Goal: Check status: Check status

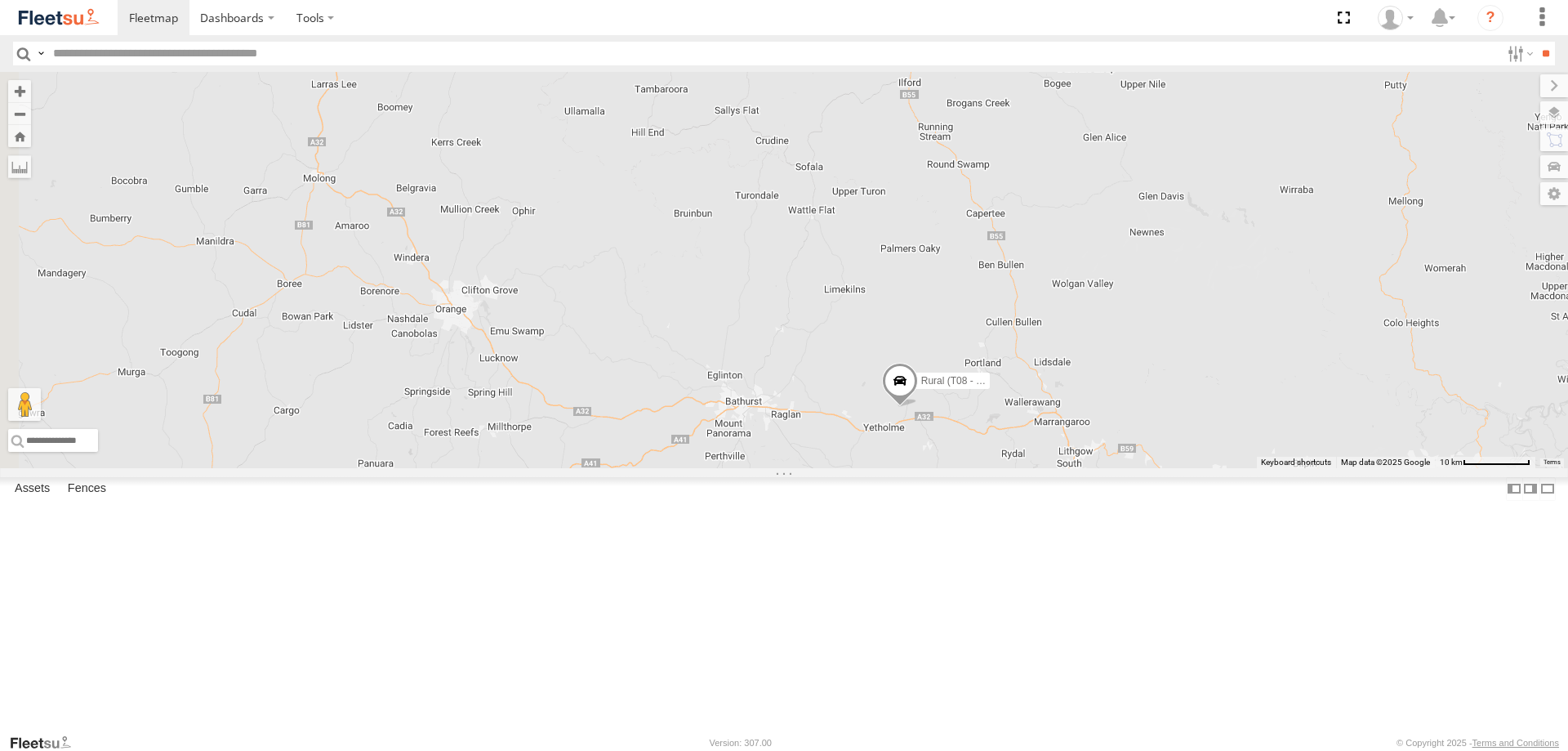
click at [1067, 468] on div "Rural (T08 - [PERSON_NAME]) Blacktown #2 (T05 - [PERSON_NAME]) Revesby (T07 - […" at bounding box center [784, 269] width 1568 height 397
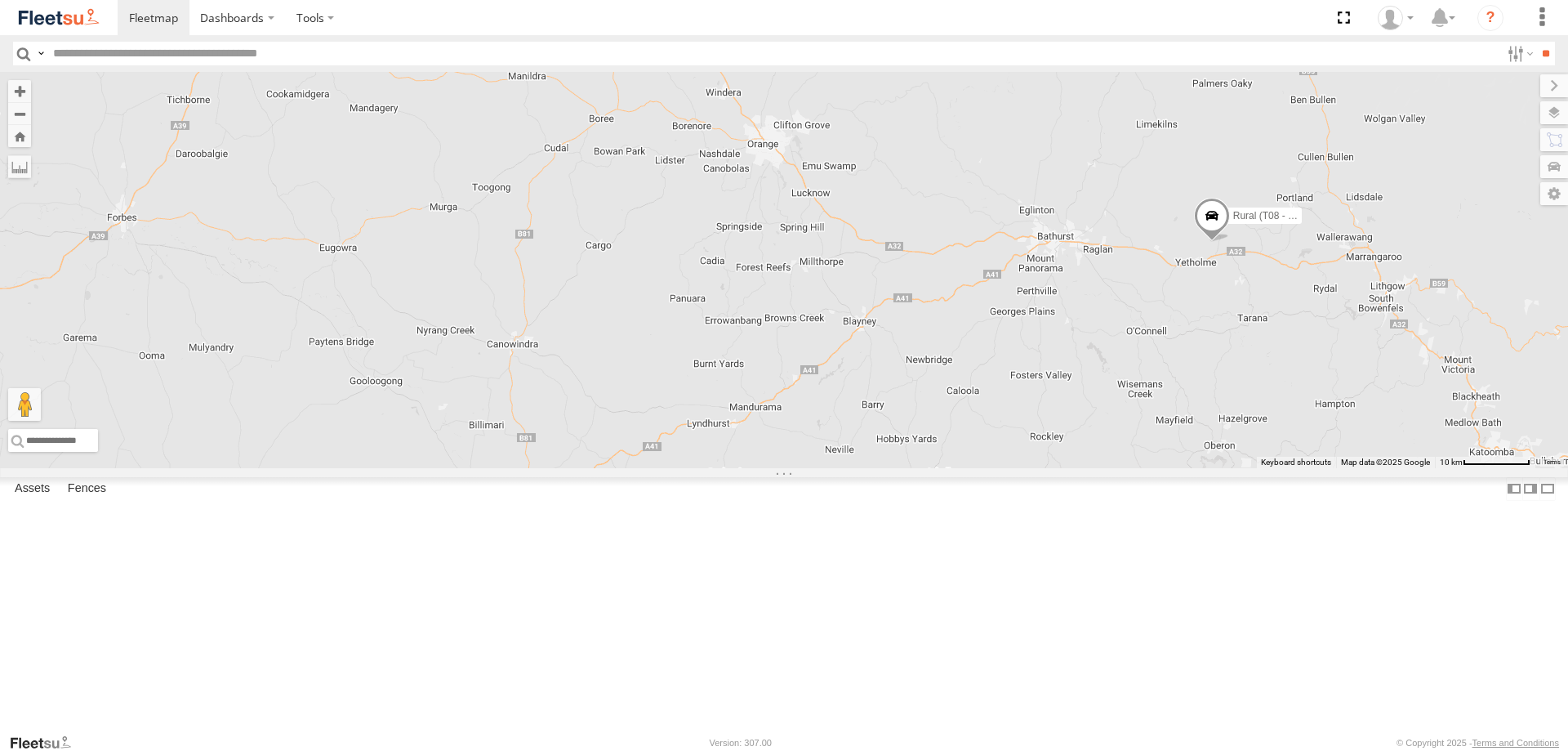
drag, startPoint x: 621, startPoint y: 482, endPoint x: 948, endPoint y: 318, distance: 365.8
click at [948, 318] on div "Rural (T08 - [PERSON_NAME]) Blacktown #2 (T05 - [PERSON_NAME]) Revesby (T07 - […" at bounding box center [784, 269] width 1568 height 397
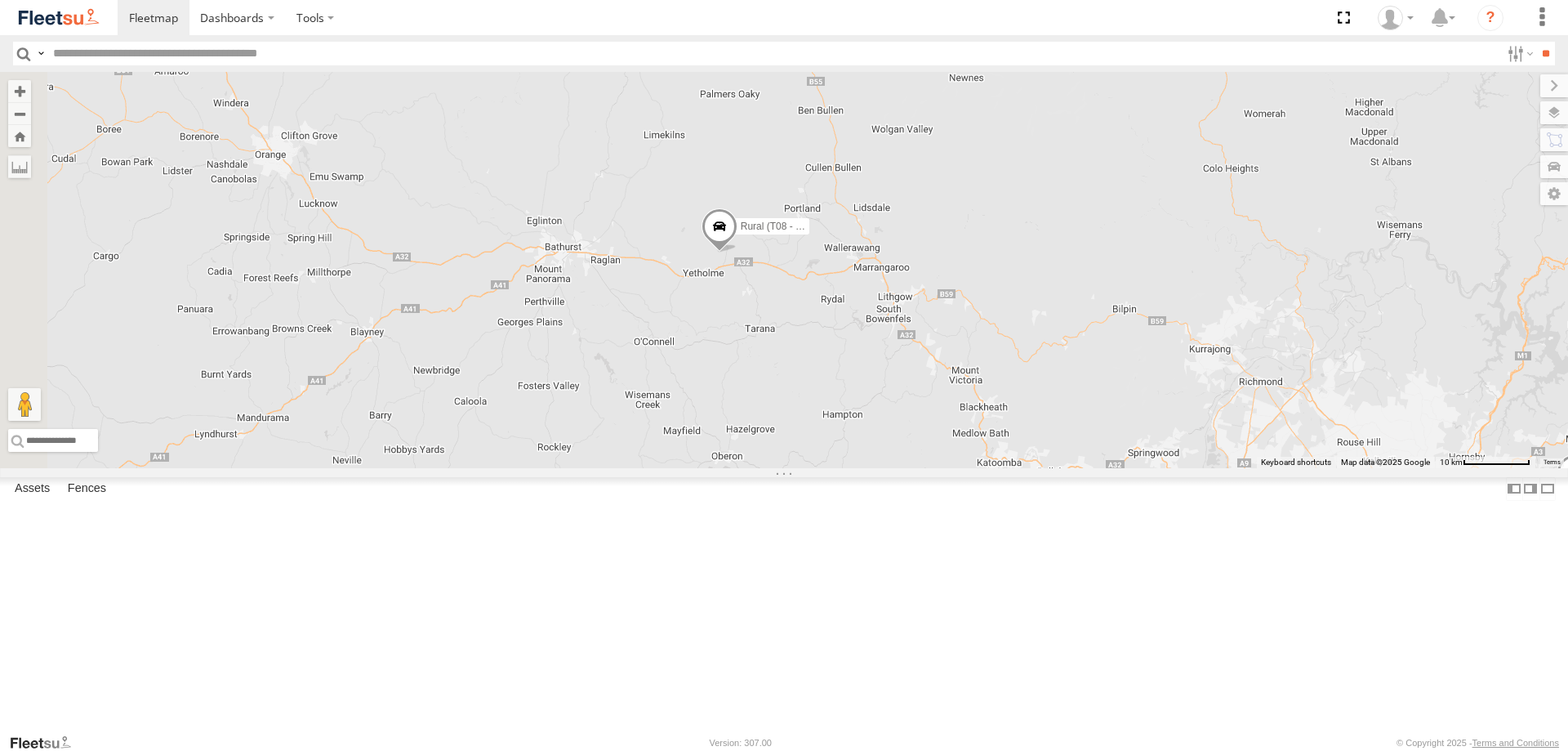
drag, startPoint x: 568, startPoint y: 267, endPoint x: 956, endPoint y: 420, distance: 417.1
click at [948, 429] on div "Rural (T08 - [PERSON_NAME]) 2 Blacktown #2 (T05 - [PERSON_NAME]) Revesby (T07 -…" at bounding box center [784, 269] width 1568 height 397
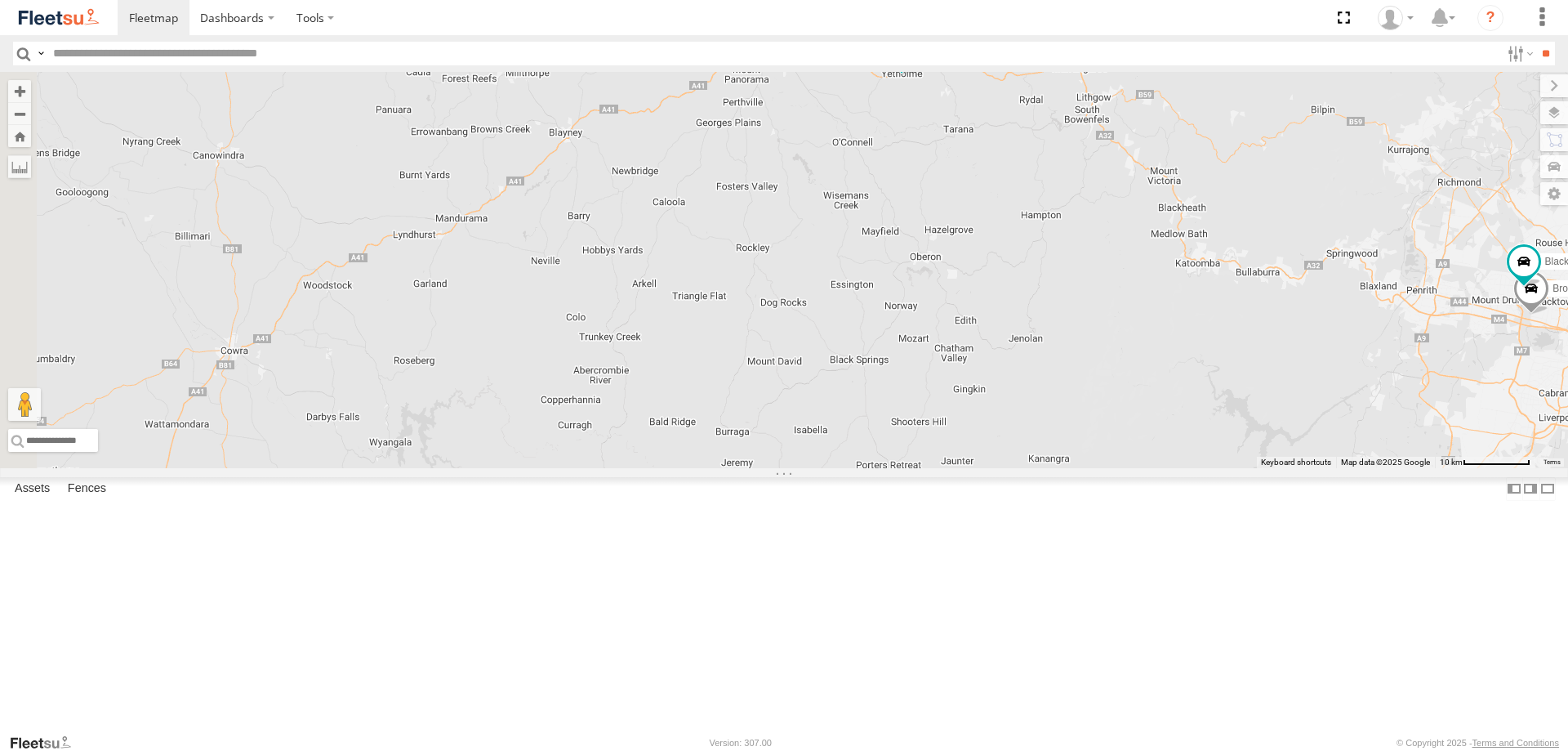
drag, startPoint x: 637, startPoint y: 277, endPoint x: 1108, endPoint y: 259, distance: 471.3
click at [1108, 259] on div "Brookvale (T10 - [PERSON_NAME]) Rural (T08 - [PERSON_NAME]) Blacktown #1 (T09 -…" at bounding box center [784, 269] width 1568 height 397
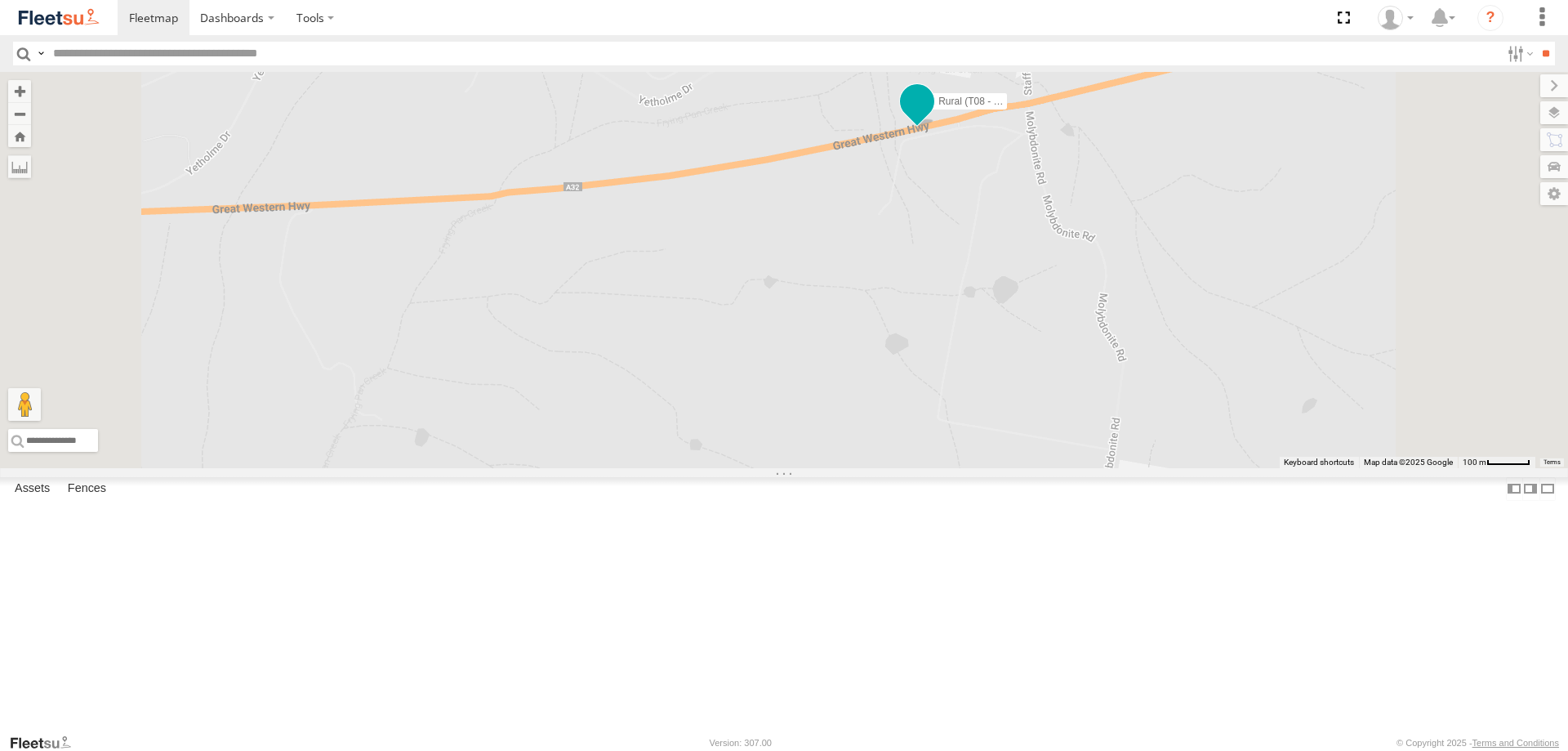
click at [932, 116] on span at bounding box center [917, 102] width 29 height 29
click at [1123, 276] on div "Brookvale (T10 - [PERSON_NAME]) Rural (T08 - [PERSON_NAME]) Blacktown #1 (T09 -…" at bounding box center [784, 269] width 1568 height 397
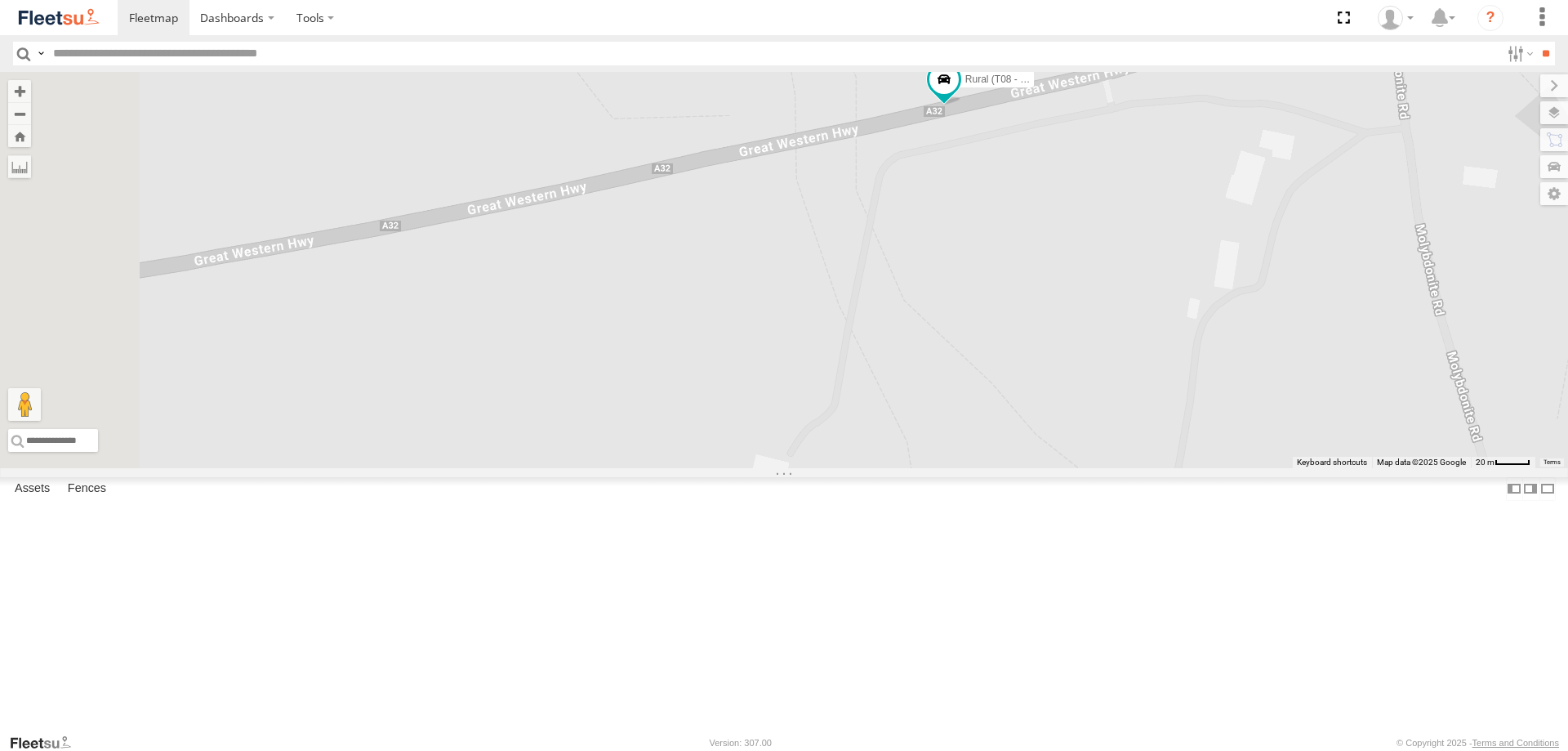
drag, startPoint x: 1435, startPoint y: 298, endPoint x: 1421, endPoint y: 253, distance: 47.1
click at [1445, 245] on div "Brookvale (T10 - [PERSON_NAME]) Rural (T08 - [PERSON_NAME]) Blacktown #1 (T09 -…" at bounding box center [784, 269] width 1568 height 397
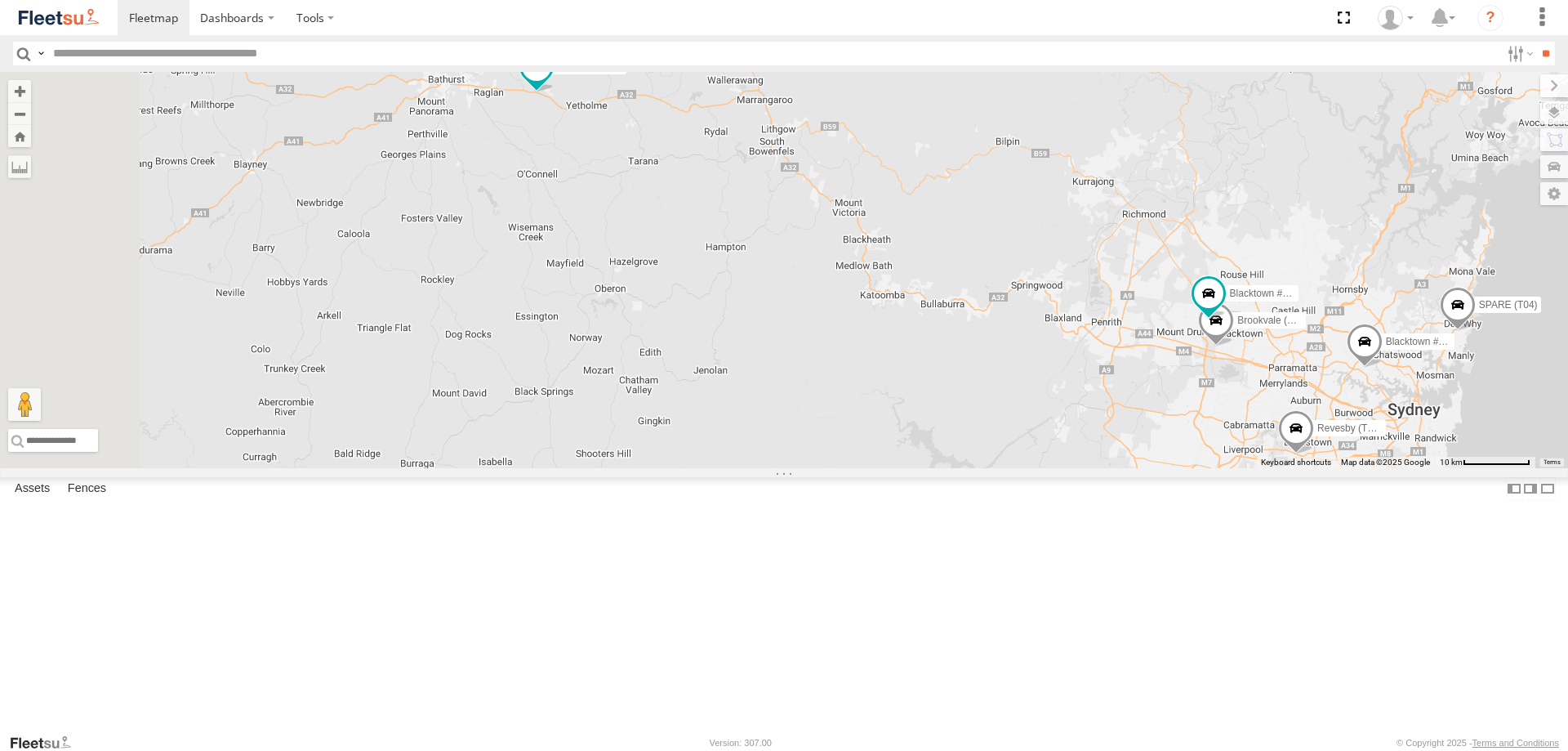
drag, startPoint x: 525, startPoint y: 246, endPoint x: 709, endPoint y: 175, distance: 197.2
click at [749, 256] on div "Brookvale (T10 - [PERSON_NAME]) Rural (T08 - [PERSON_NAME]) Blacktown #1 (T09 -…" at bounding box center [784, 269] width 1568 height 397
click at [548, 80] on span at bounding box center [534, 65] width 29 height 29
click at [514, 72] on label at bounding box center [498, 67] width 32 height 11
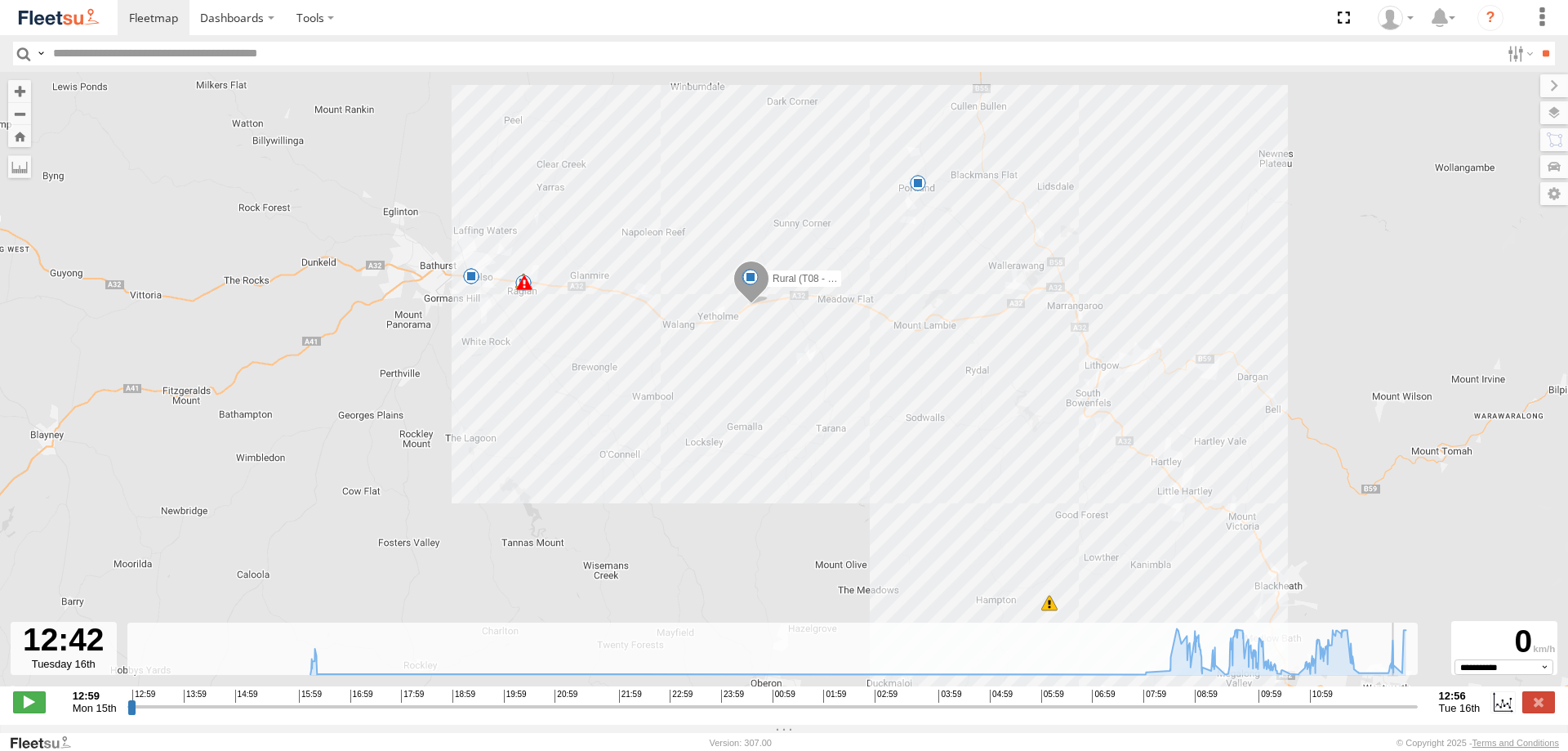
drag, startPoint x: 133, startPoint y: 713, endPoint x: 1400, endPoint y: 689, distance: 1267.2
click at [1400, 699] on input "range" at bounding box center [772, 706] width 1290 height 16
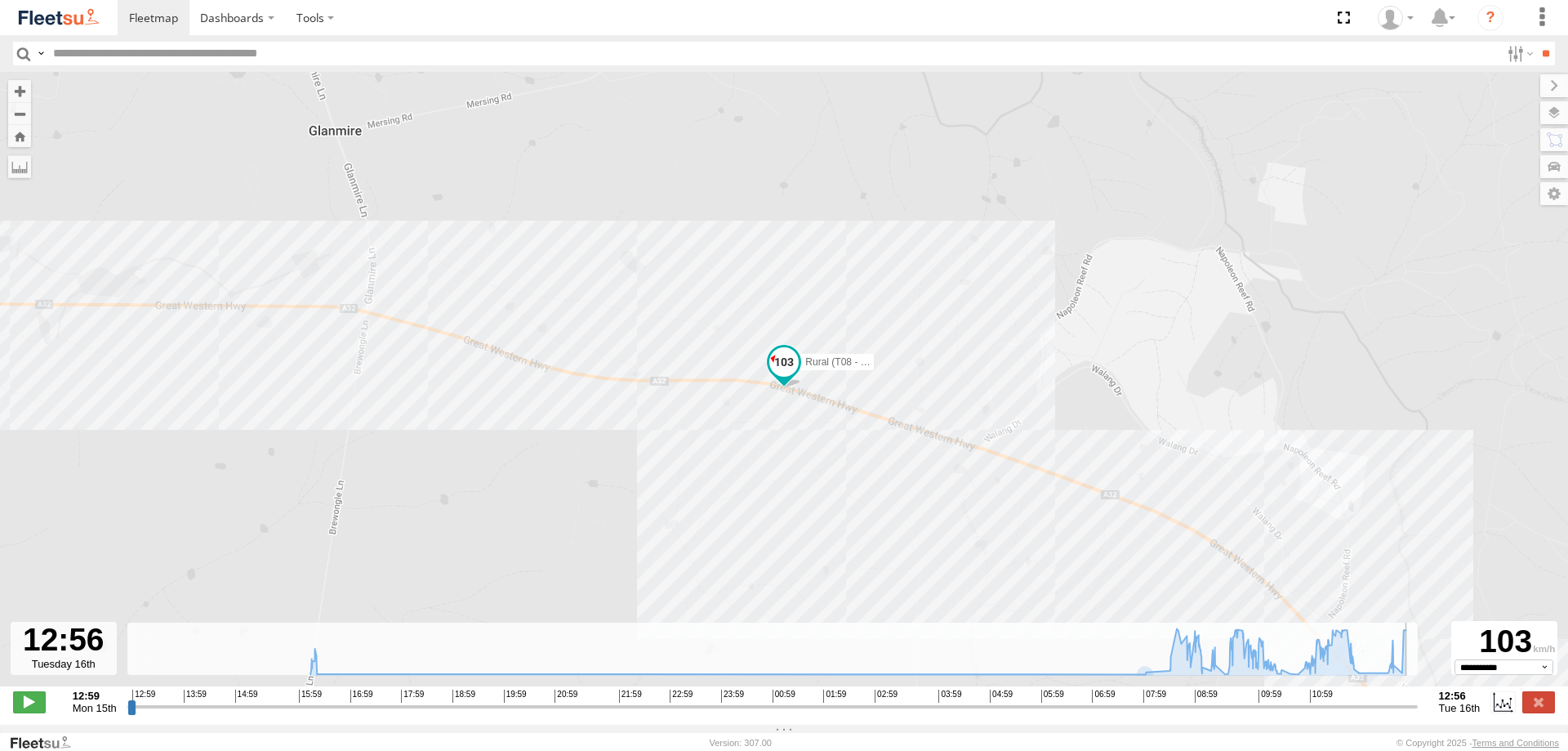
drag, startPoint x: 1401, startPoint y: 709, endPoint x: 1431, endPoint y: 714, distance: 30.4
type input "**********"
click at [1417, 714] on input "range" at bounding box center [772, 706] width 1290 height 16
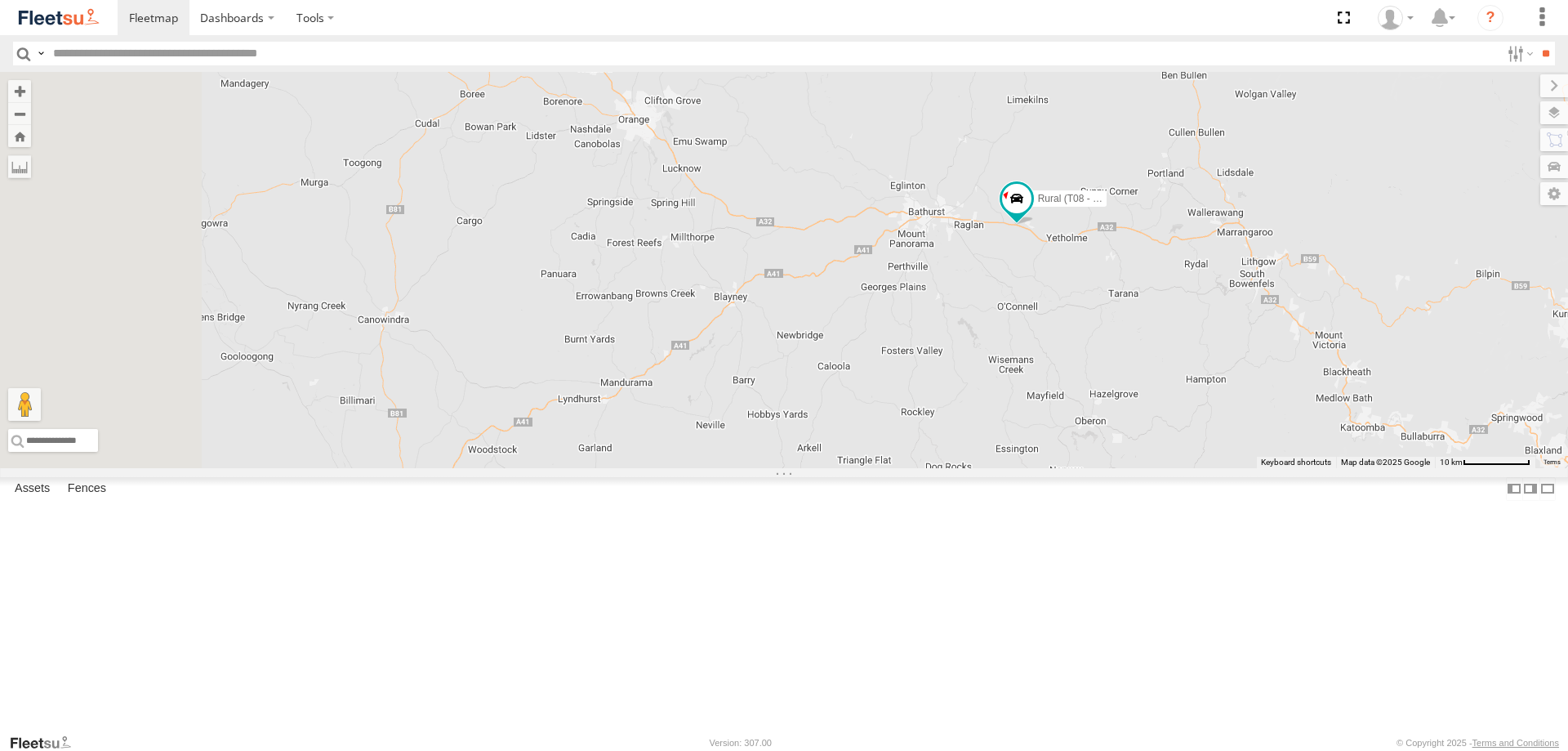
drag, startPoint x: 590, startPoint y: 279, endPoint x: 1182, endPoint y: 396, distance: 603.5
click at [1182, 397] on div "Brookvale (T10 - [PERSON_NAME]) Rural (T08 - [PERSON_NAME]) Blacktown #1 (T09 -…" at bounding box center [784, 269] width 1568 height 397
click at [1180, 393] on div "Brookvale (T10 - [PERSON_NAME]) Rural (T08 - [PERSON_NAME]) Blacktown #1 (T09 -…" at bounding box center [784, 269] width 1568 height 397
drag, startPoint x: 1212, startPoint y: 386, endPoint x: 780, endPoint y: 435, distance: 434.8
click at [778, 435] on div "Brookvale (T10 - [PERSON_NAME]) Rural (T08 - [PERSON_NAME]) Blacktown #1 (T09 -…" at bounding box center [784, 269] width 1568 height 397
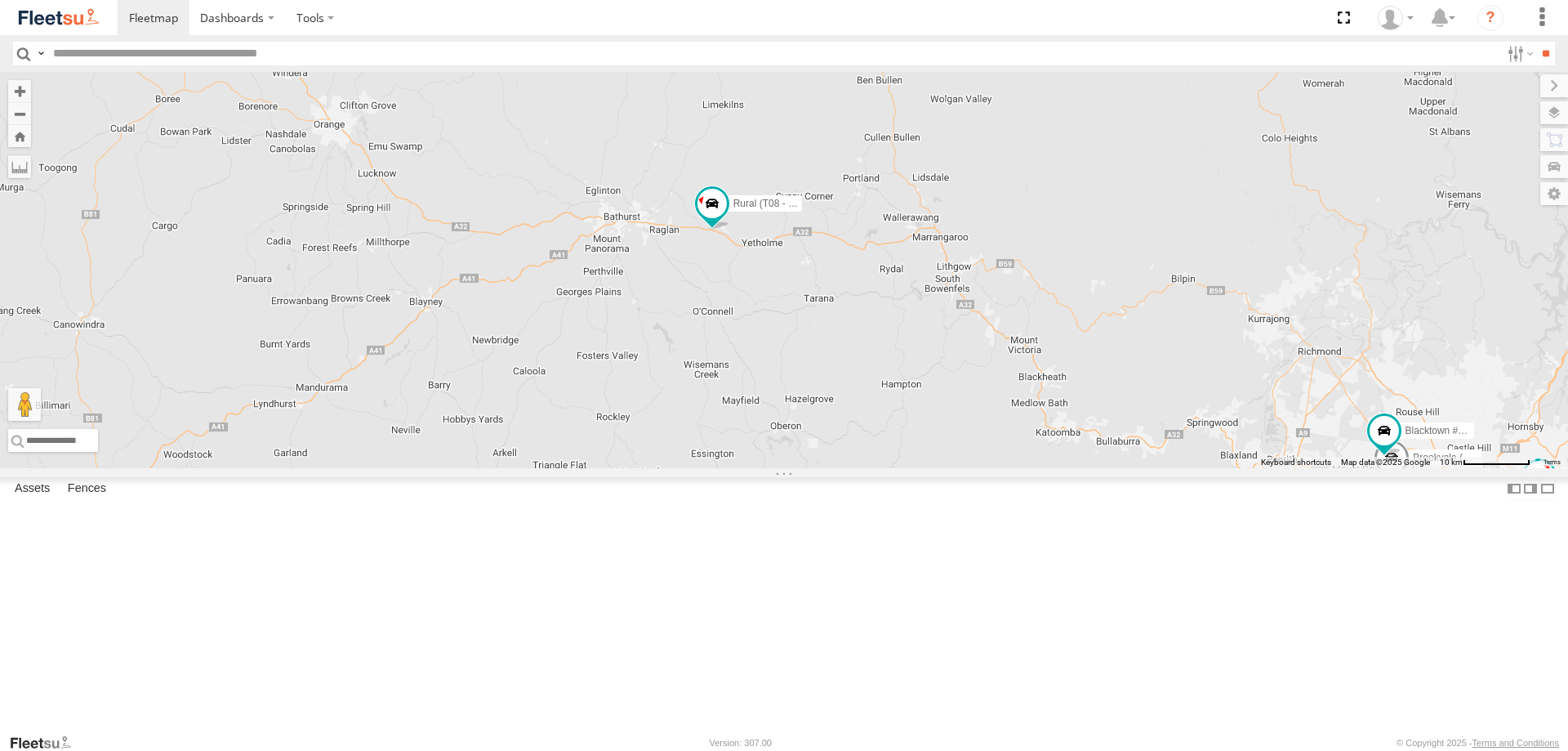
drag, startPoint x: 1223, startPoint y: 393, endPoint x: 916, endPoint y: 397, distance: 307.0
click at [916, 397] on div "Brookvale (T10 - [PERSON_NAME]) Rural (T08 - [PERSON_NAME]) Blacktown #1 (T09 -…" at bounding box center [784, 269] width 1568 height 397
